Goal: Task Accomplishment & Management: Manage account settings

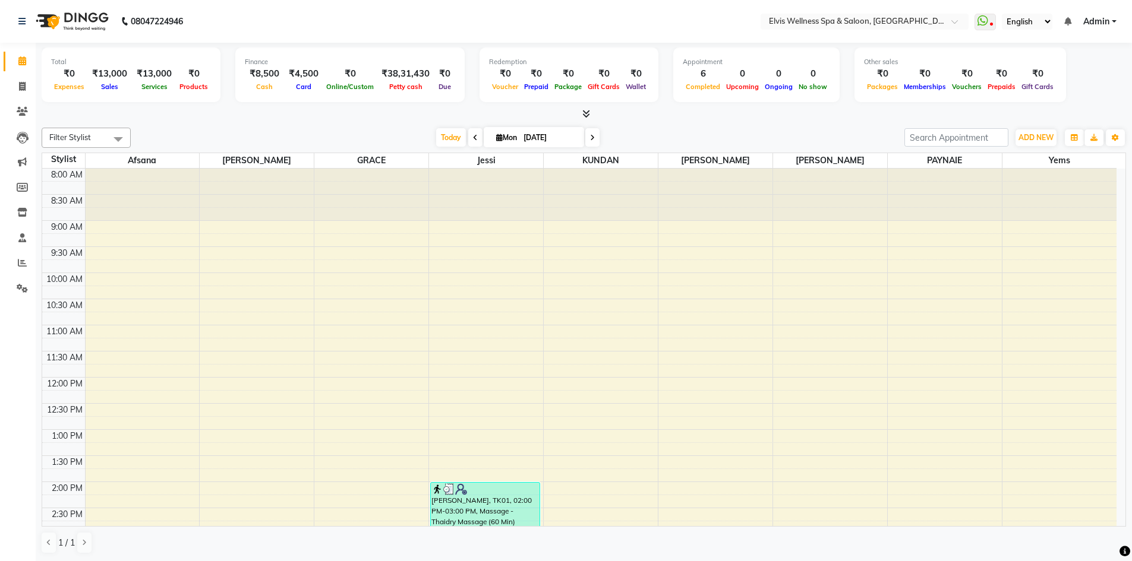
scroll to position [307, 0]
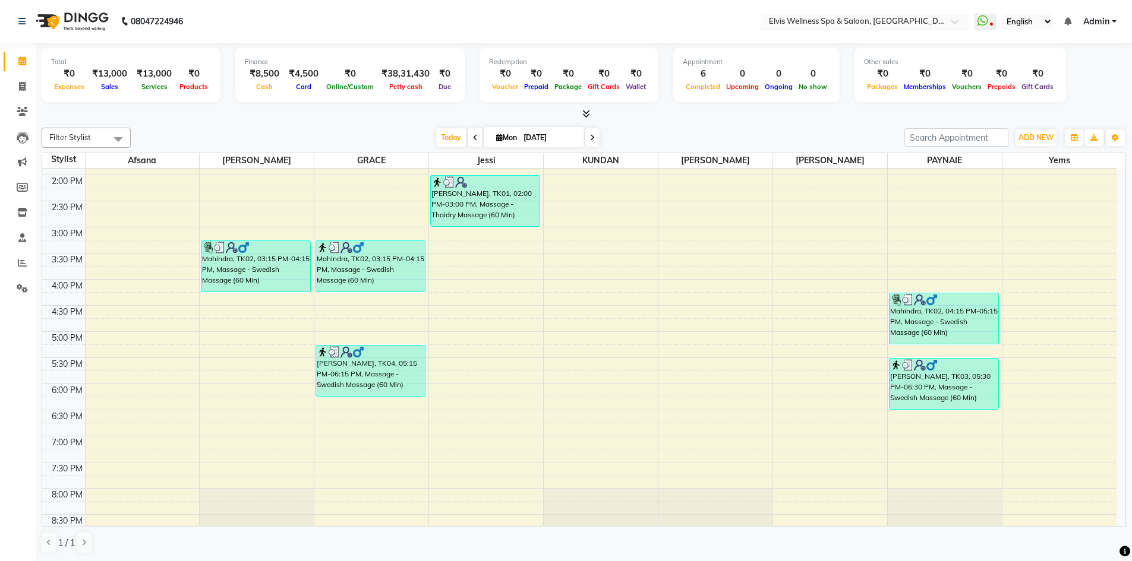
click at [924, 23] on input "text" at bounding box center [852, 23] width 172 height 12
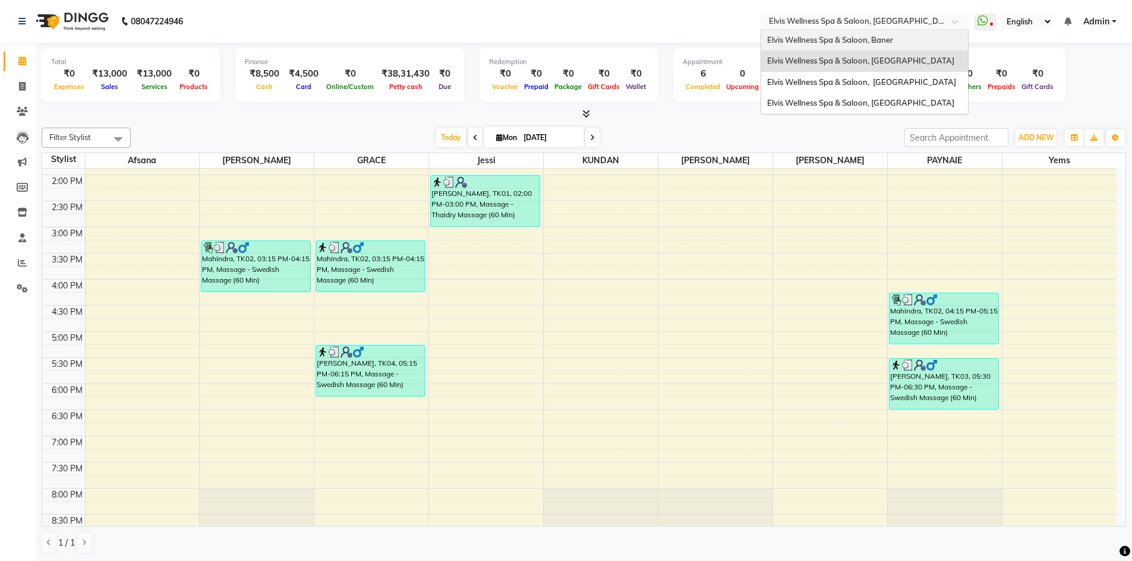
click at [898, 42] on div "Elvis Wellness Spa & Saloon, Baner" at bounding box center [864, 40] width 207 height 21
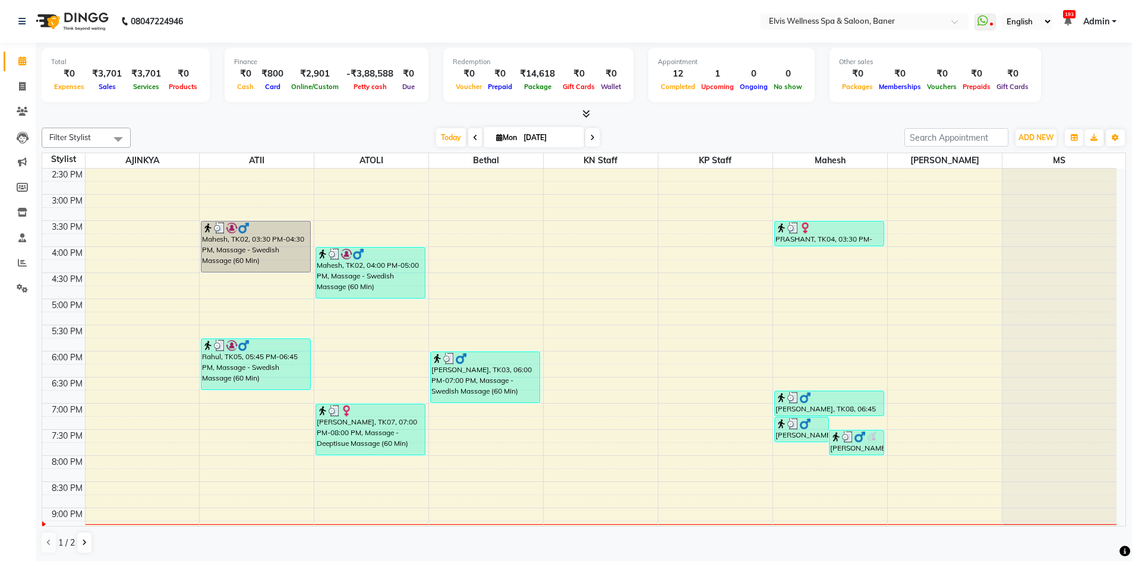
scroll to position [374, 0]
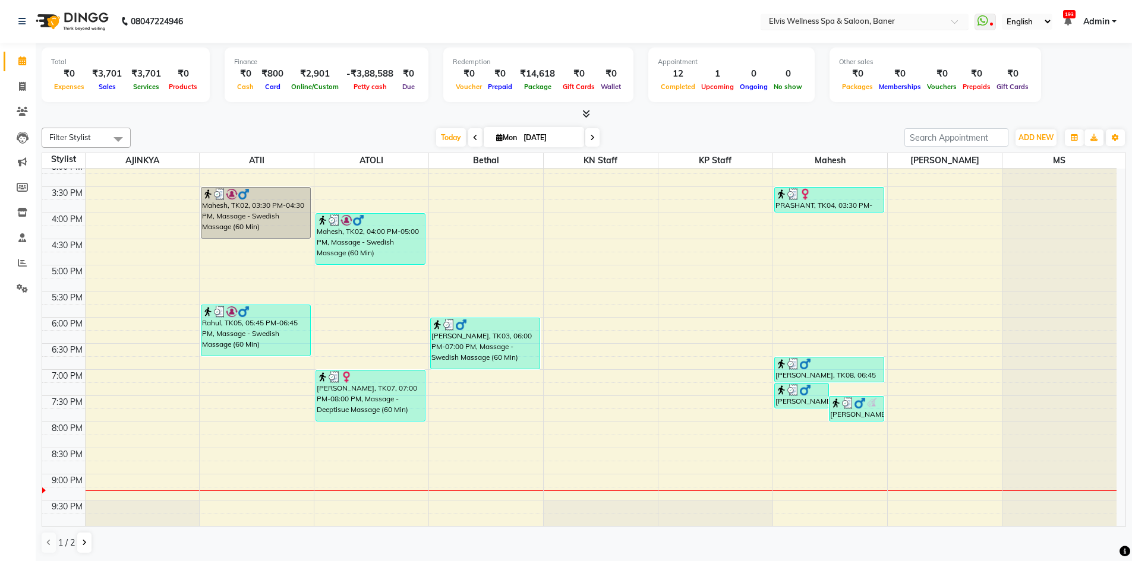
click at [890, 24] on input "text" at bounding box center [852, 23] width 172 height 12
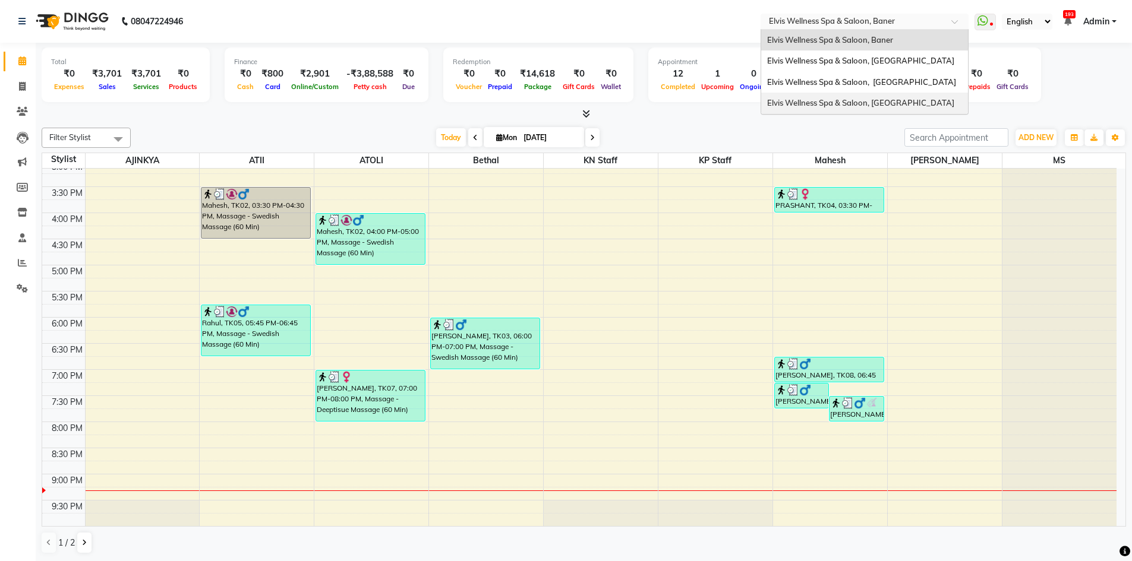
click at [889, 108] on span "Elvis Wellness Spa & Saloon, Lohegaon" at bounding box center [860, 103] width 187 height 10
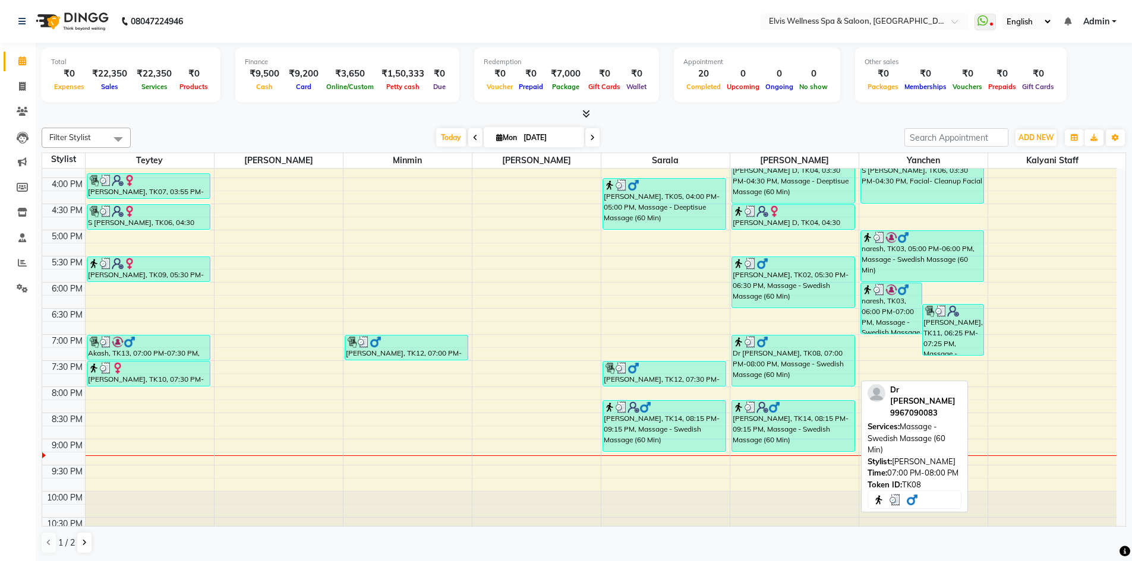
scroll to position [374, 0]
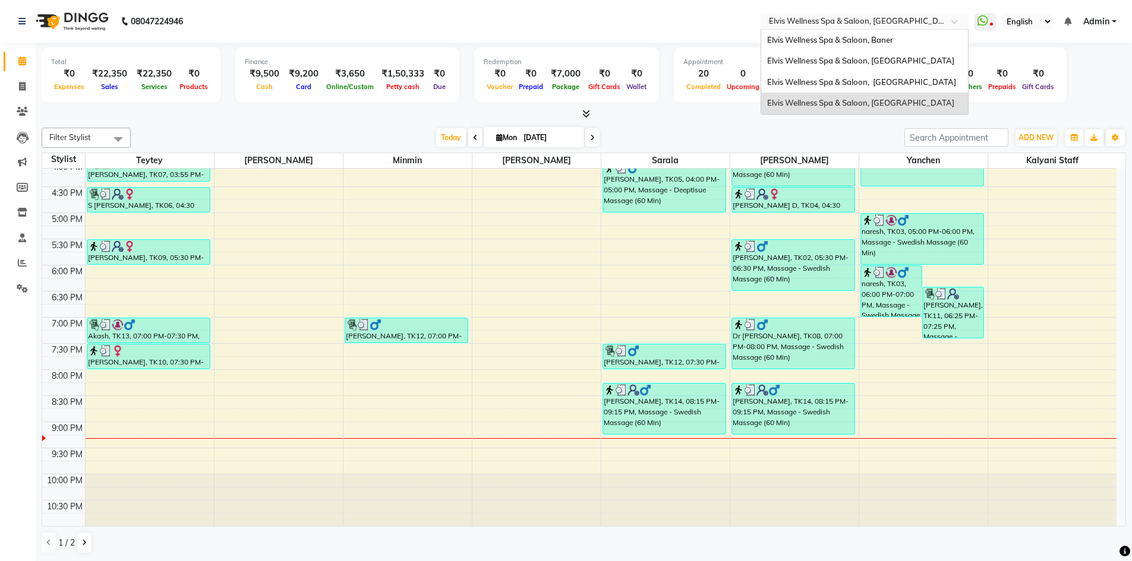
click at [940, 21] on div at bounding box center [864, 23] width 208 height 12
click at [909, 80] on span "Elvis Wellness Spa & Saloon, [GEOGRAPHIC_DATA]" at bounding box center [861, 82] width 189 height 10
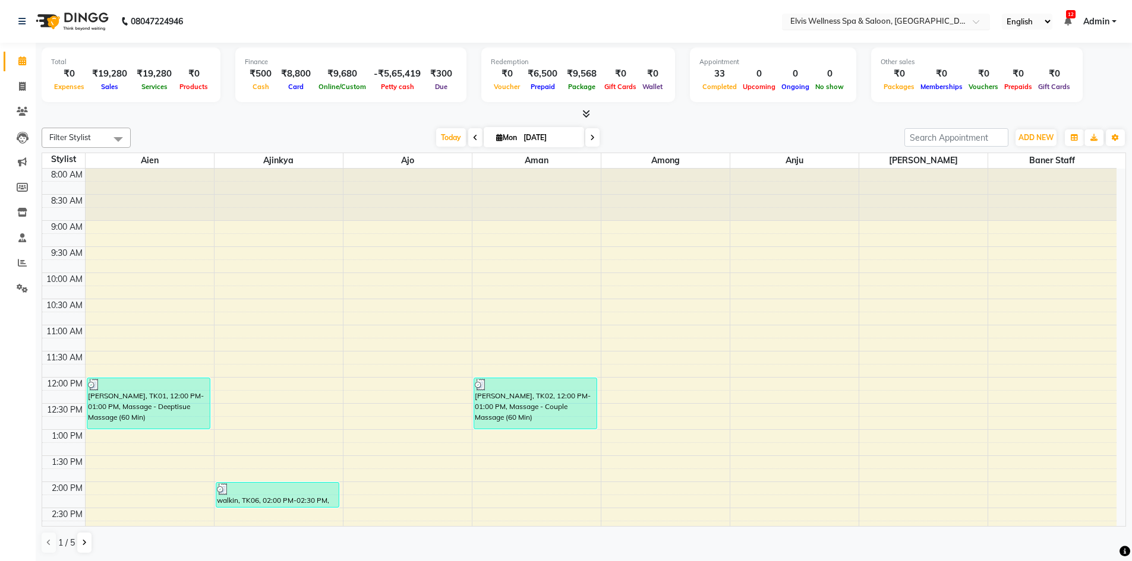
click at [926, 23] on input "text" at bounding box center [874, 23] width 172 height 12
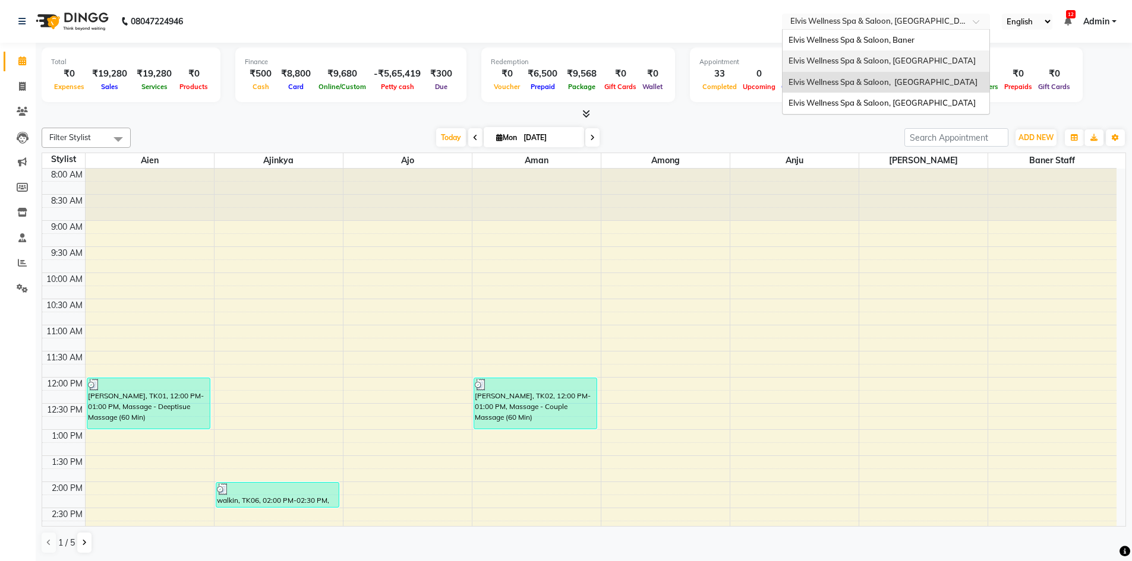
click at [905, 62] on span "Elvis Wellness Spa & Saloon, [GEOGRAPHIC_DATA]" at bounding box center [881, 61] width 187 height 10
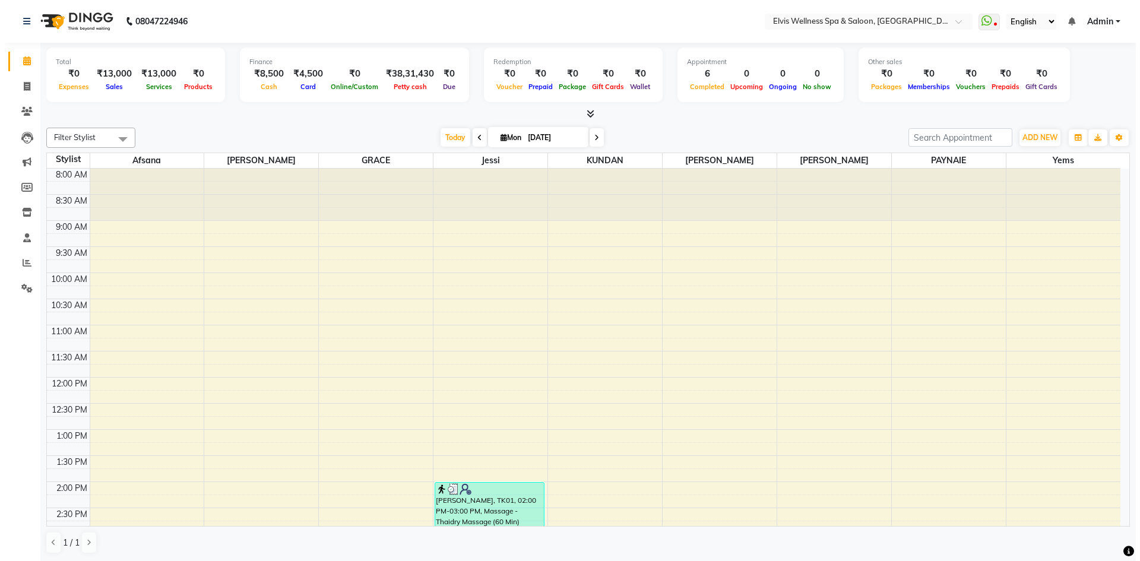
scroll to position [178, 0]
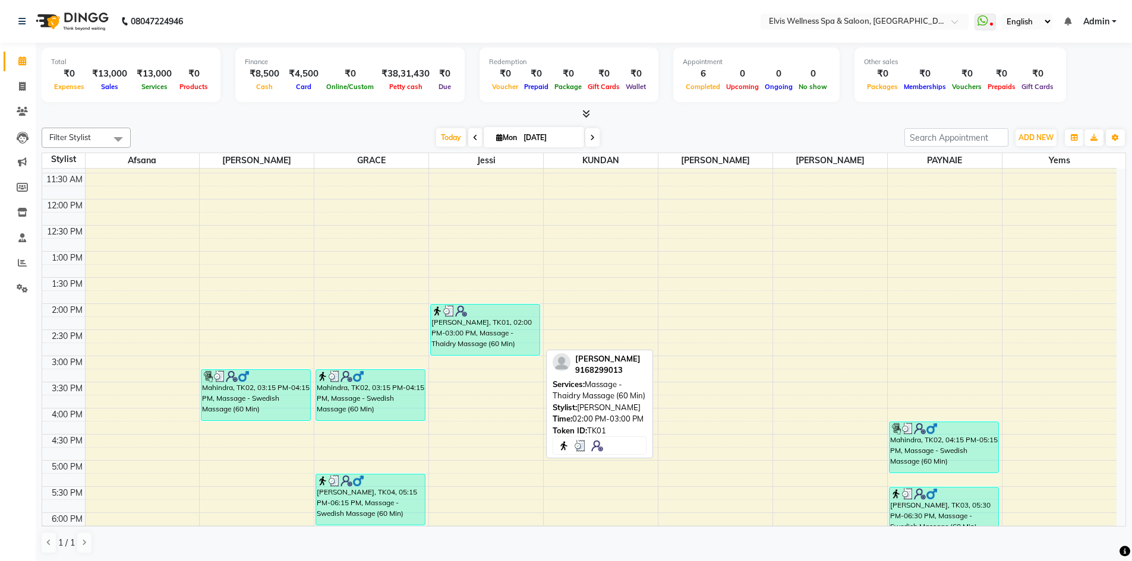
click at [494, 325] on div "[PERSON_NAME], TK01, 02:00 PM-03:00 PM, Massage - Thaidry Massage (60 Min)" at bounding box center [485, 330] width 109 height 50
select select "3"
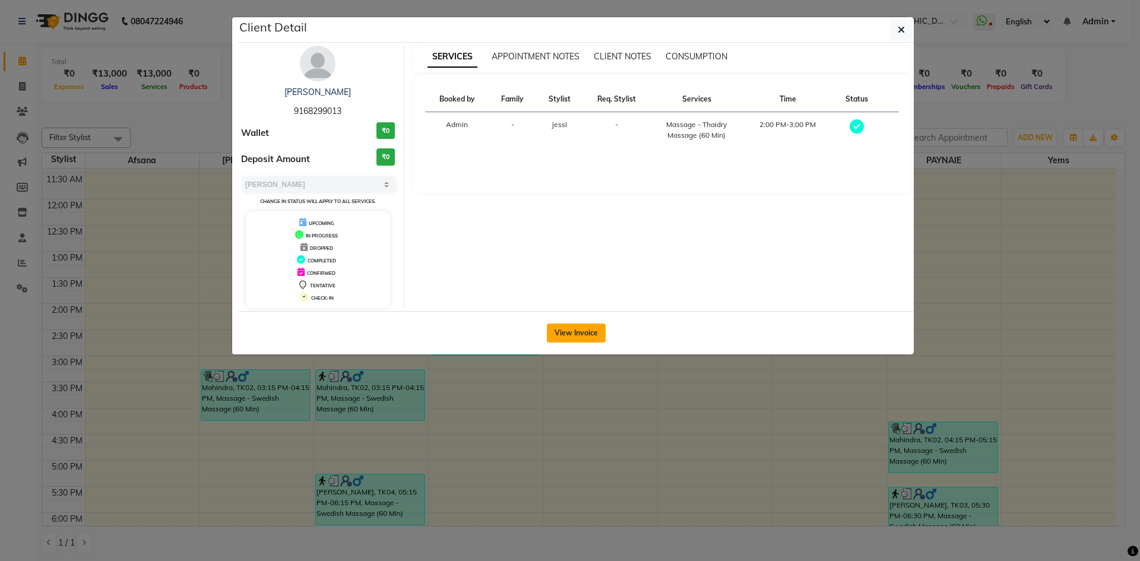
click at [571, 327] on button "View Invoice" at bounding box center [576, 333] width 59 height 19
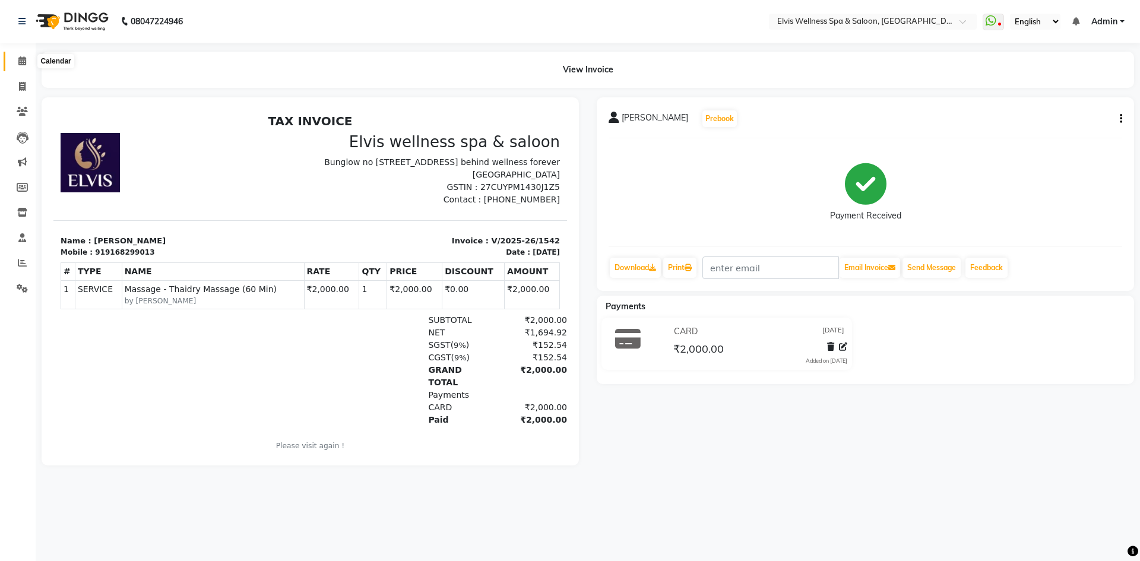
click at [19, 63] on icon at bounding box center [22, 60] width 8 height 9
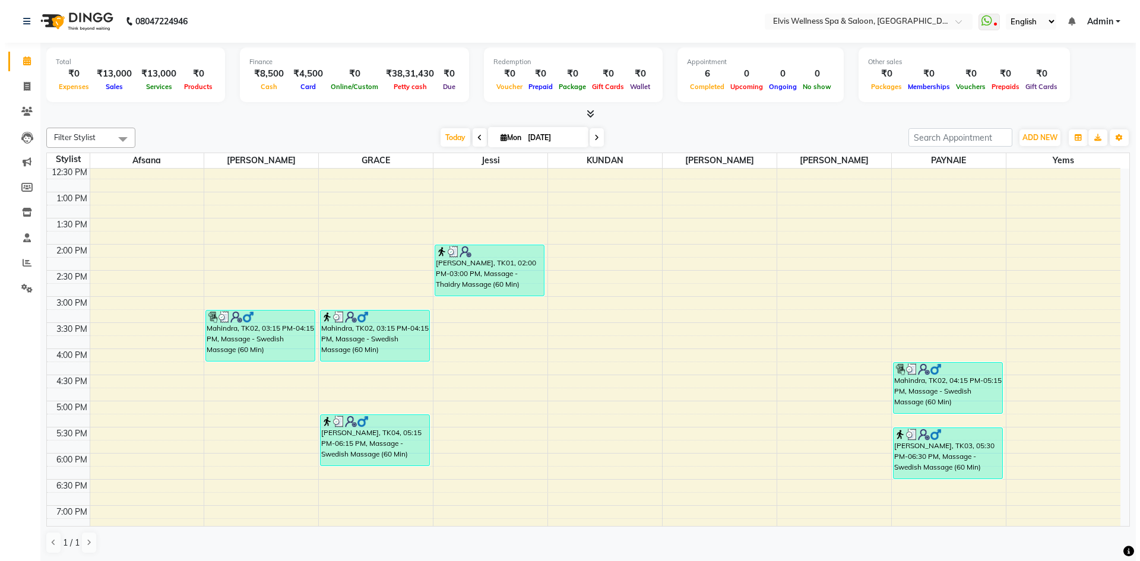
scroll to position [426, 0]
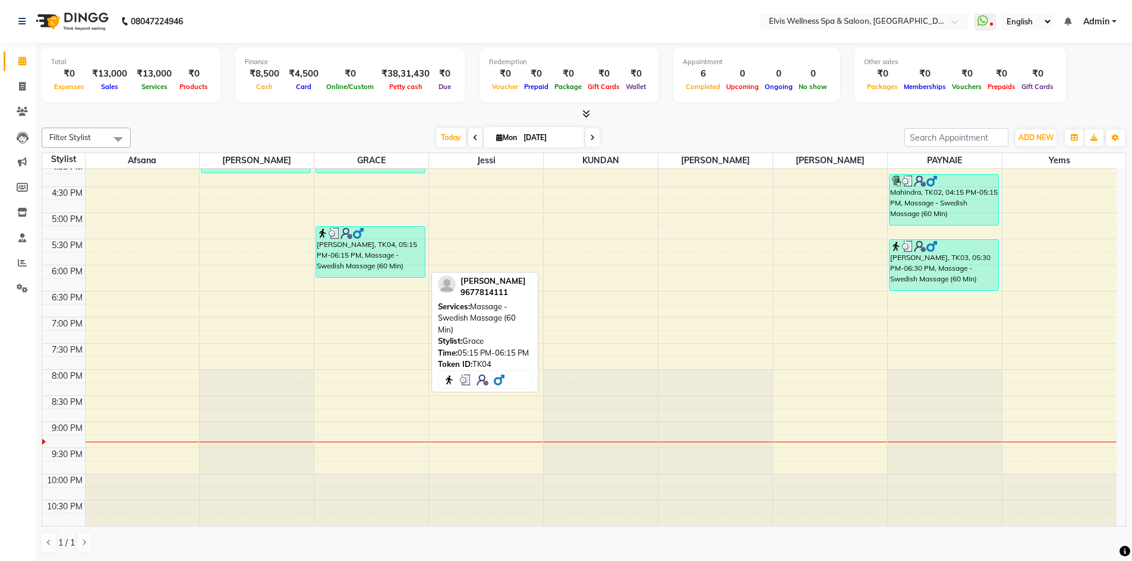
click at [367, 251] on div "[PERSON_NAME], TK04, 05:15 PM-06:15 PM, Massage - Swedish Massage (60 Min)" at bounding box center [370, 252] width 109 height 50
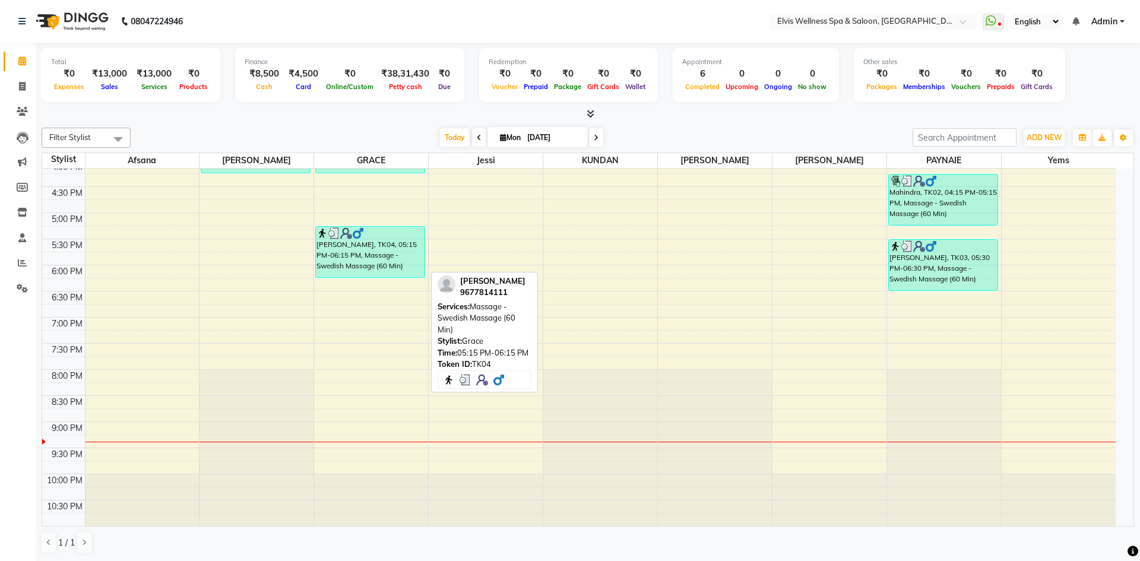
select select "3"
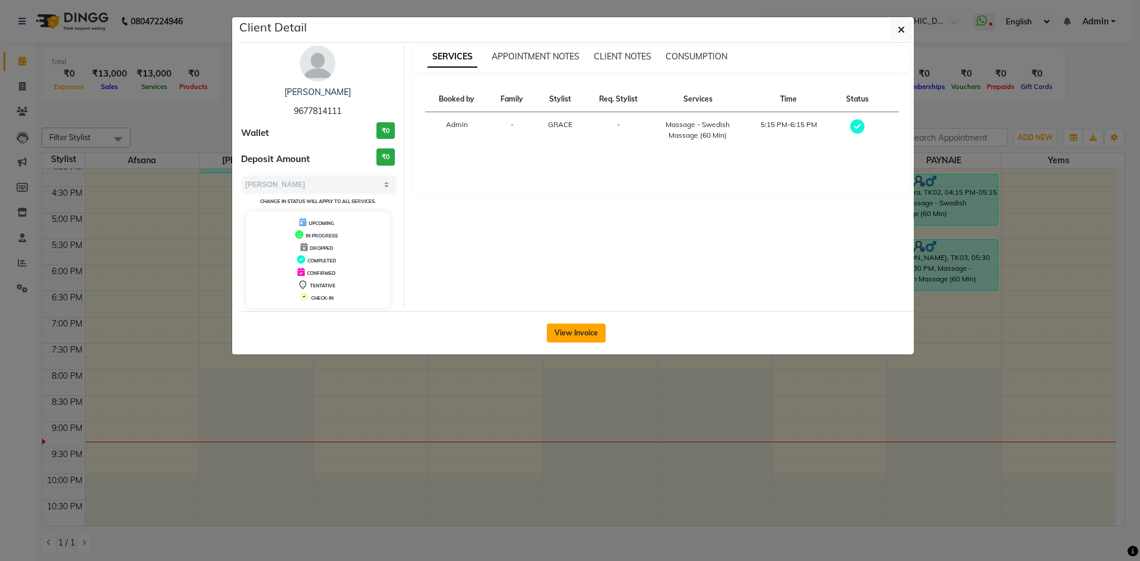
click at [551, 333] on button "View Invoice" at bounding box center [576, 333] width 59 height 19
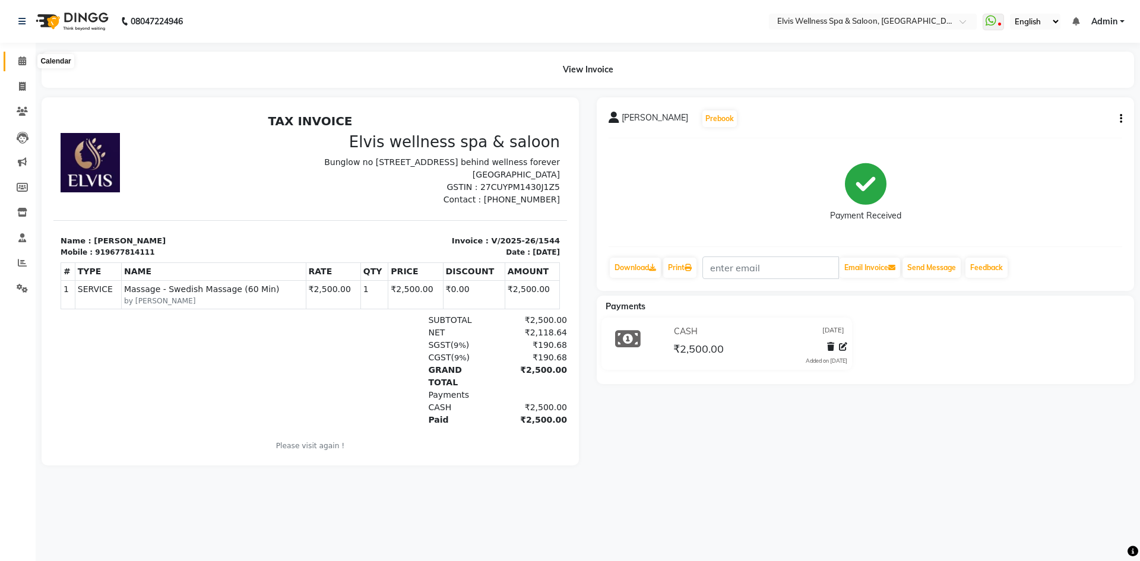
click at [18, 65] on span at bounding box center [22, 62] width 21 height 14
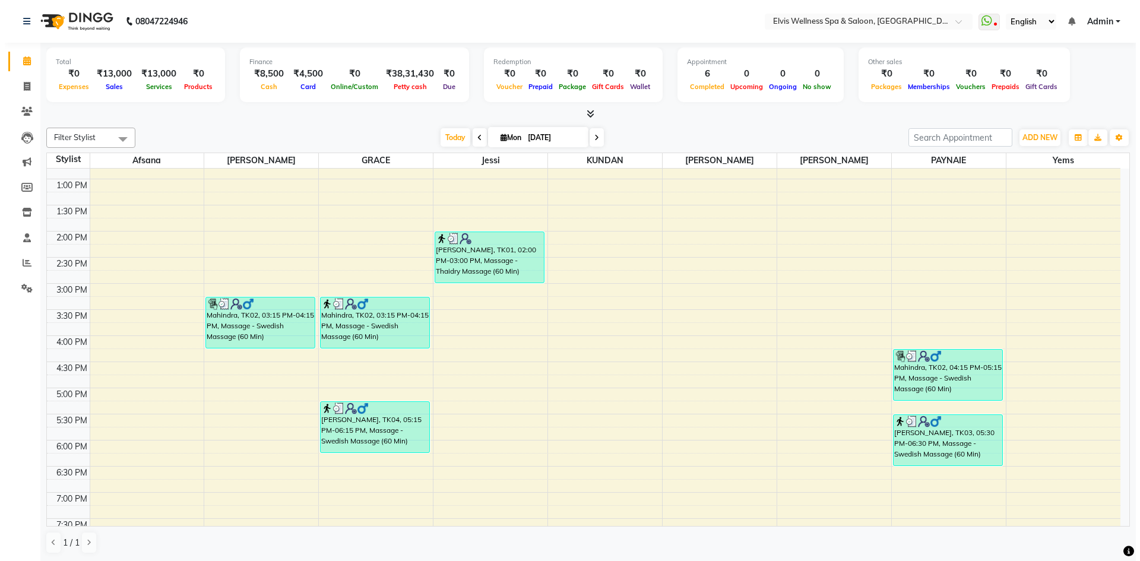
scroll to position [297, 0]
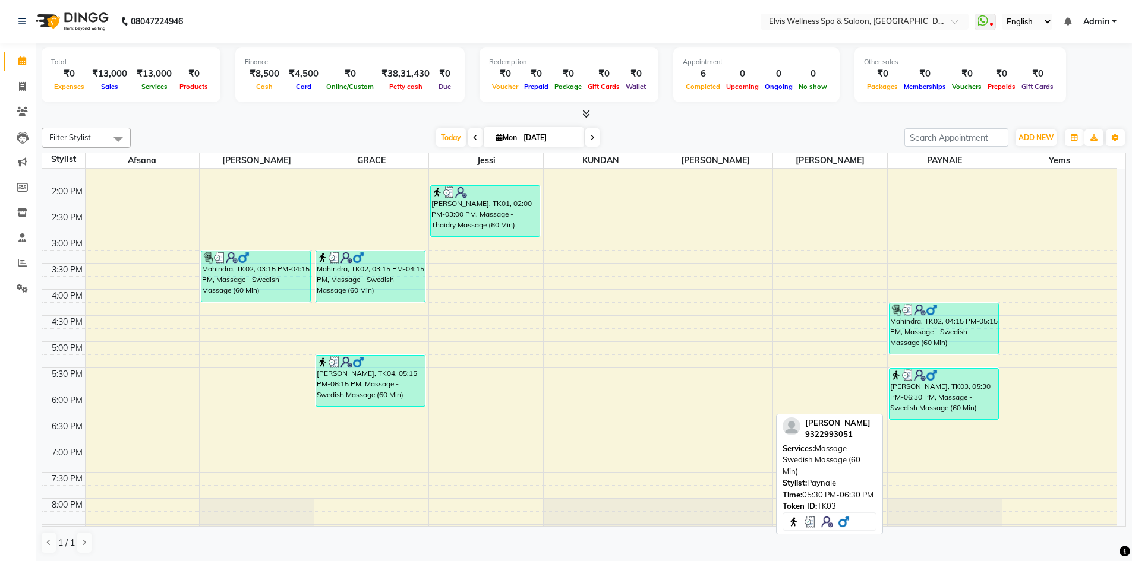
click at [944, 394] on div "[PERSON_NAME], TK03, 05:30 PM-06:30 PM, Massage - Swedish Massage (60 Min)" at bounding box center [943, 394] width 109 height 50
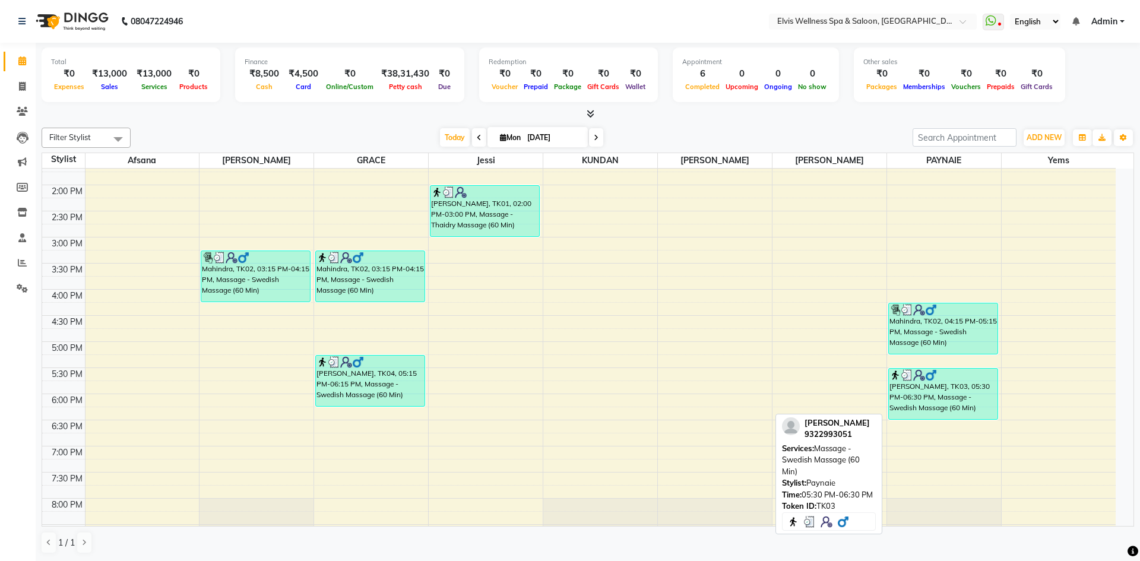
select select "3"
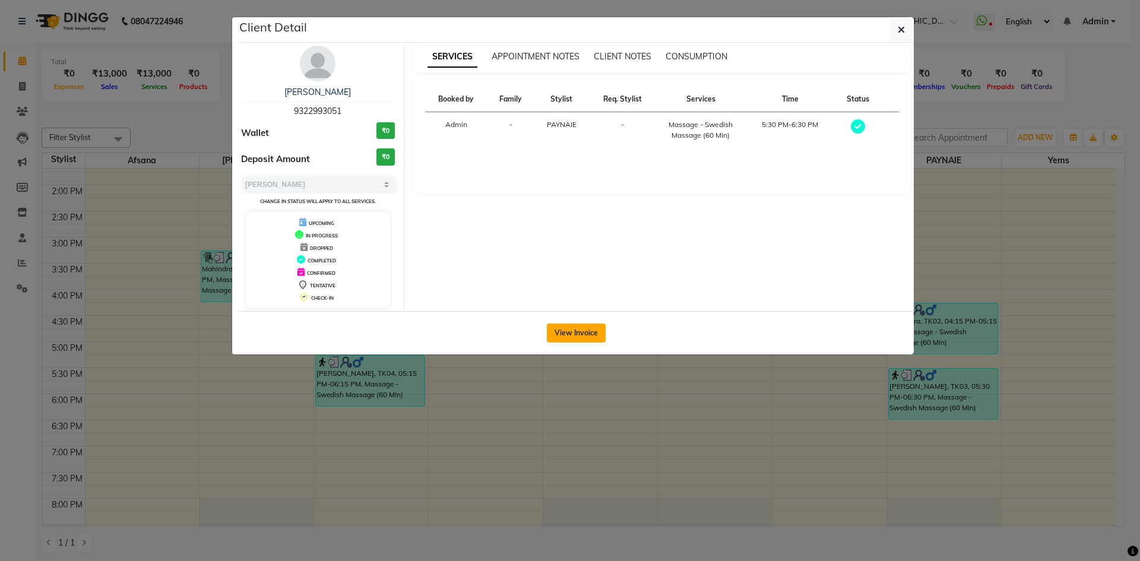
click at [589, 339] on button "View Invoice" at bounding box center [576, 333] width 59 height 19
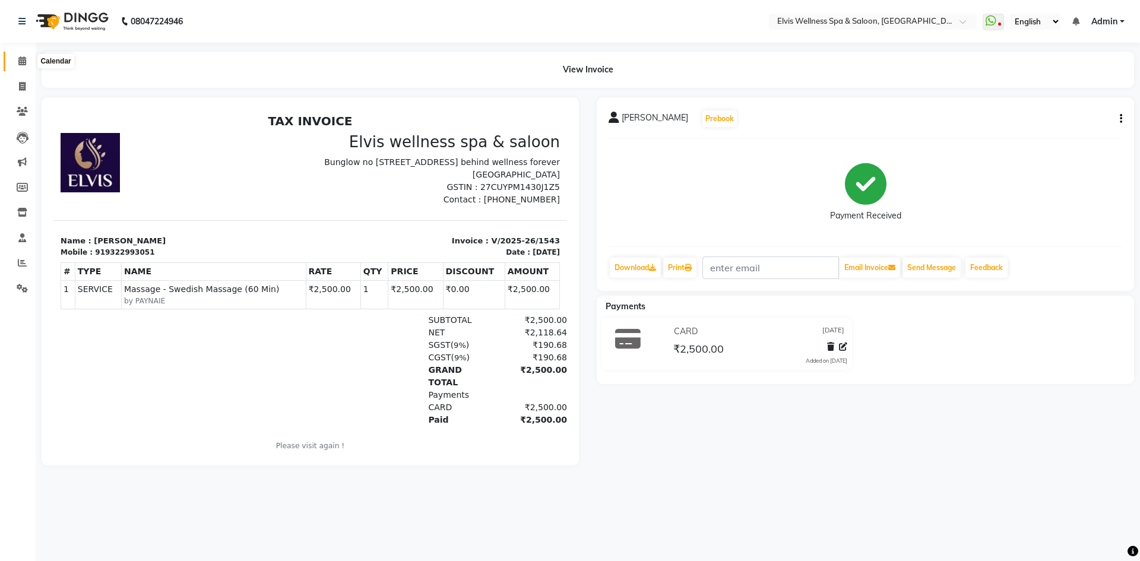
click at [19, 67] on span at bounding box center [22, 62] width 21 height 14
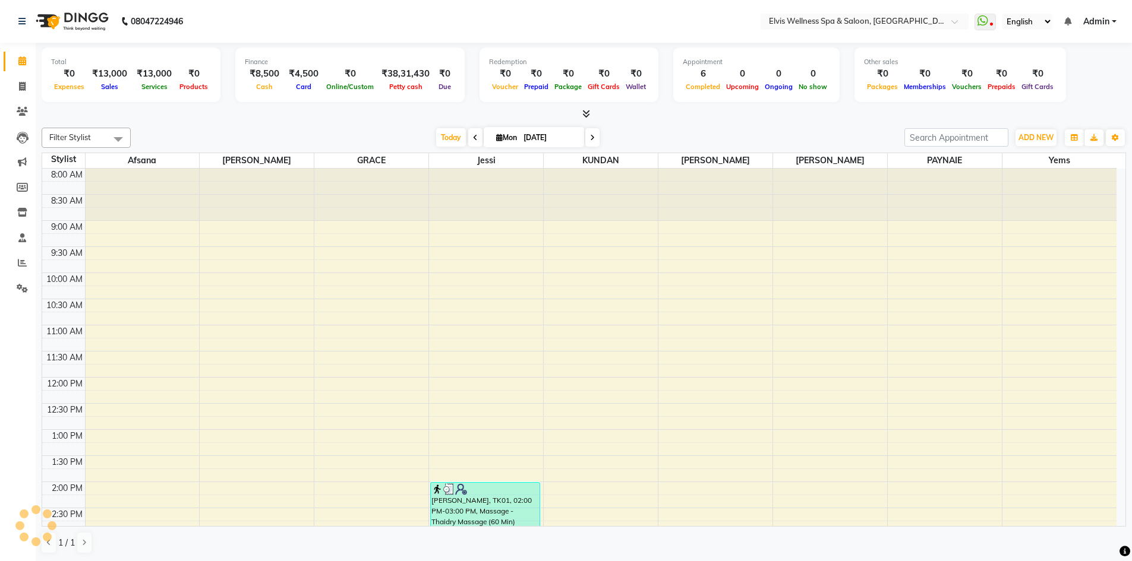
scroll to position [403, 0]
